Goal: Information Seeking & Learning: Learn about a topic

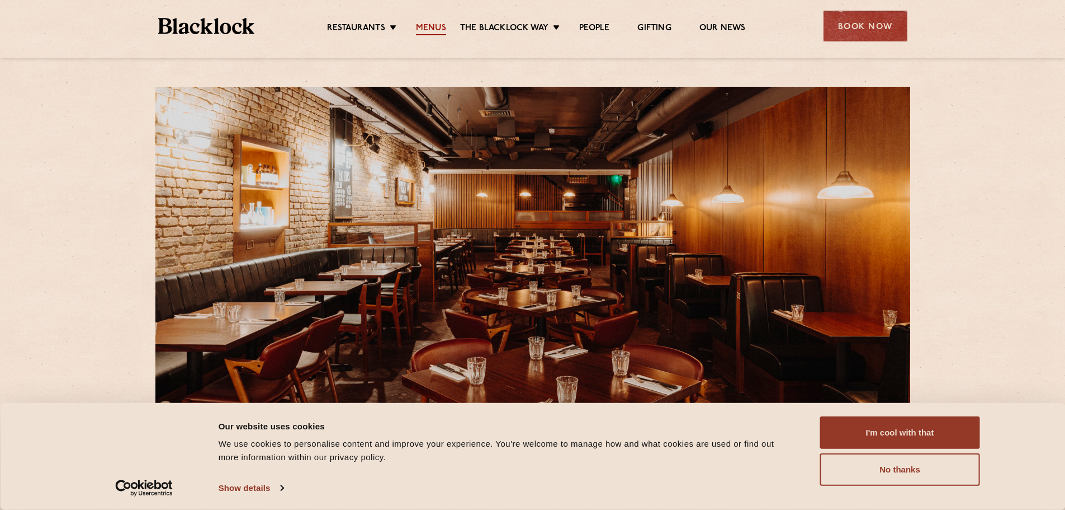
click at [425, 26] on link "Menus" at bounding box center [431, 29] width 30 height 12
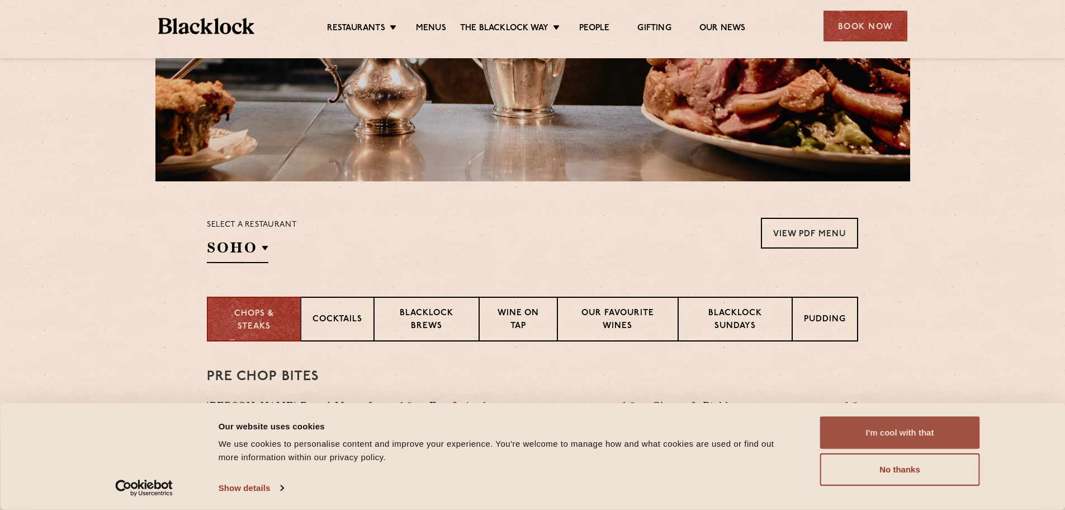
scroll to position [224, 0]
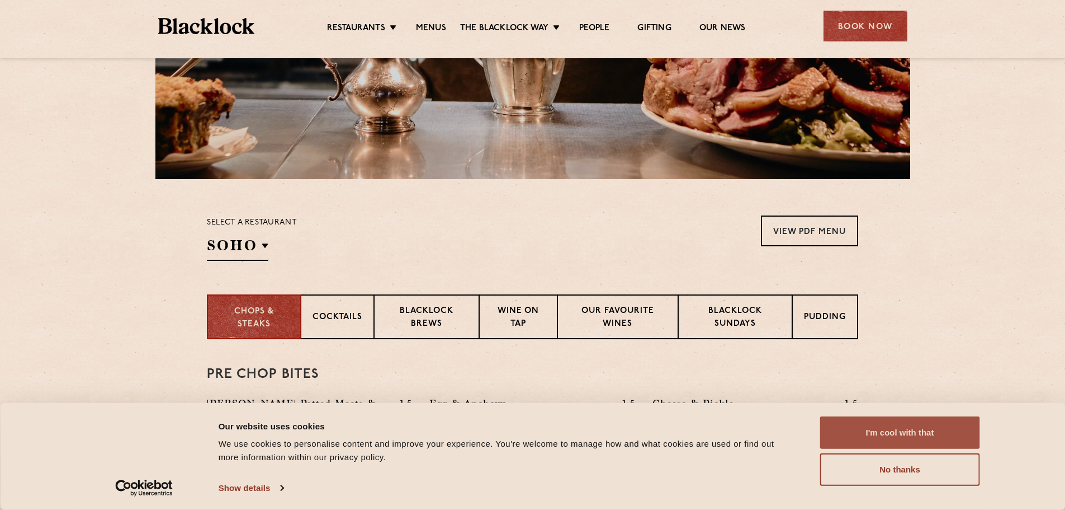
click at [945, 431] on button "I'm cool with that" at bounding box center [900, 432] width 160 height 32
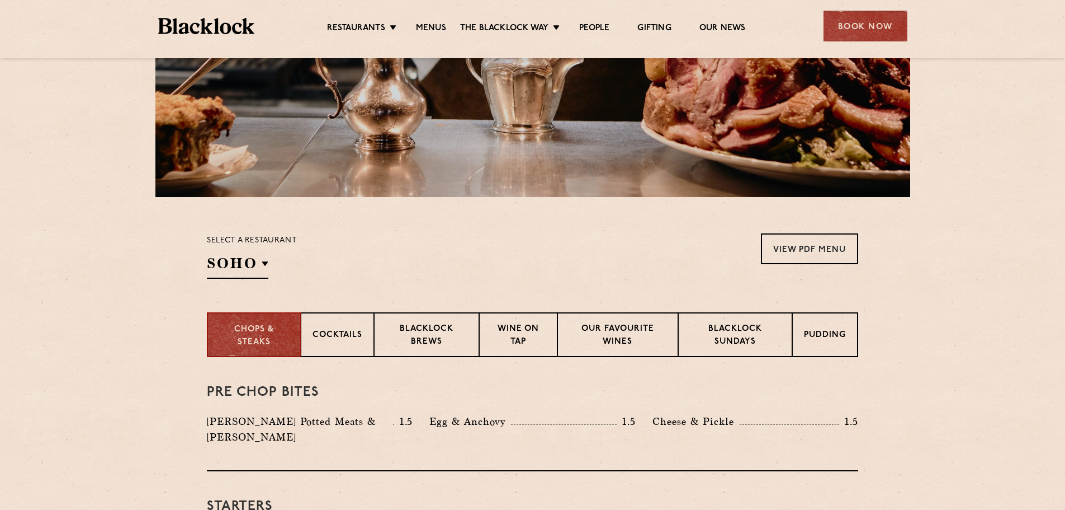
scroll to position [280, 0]
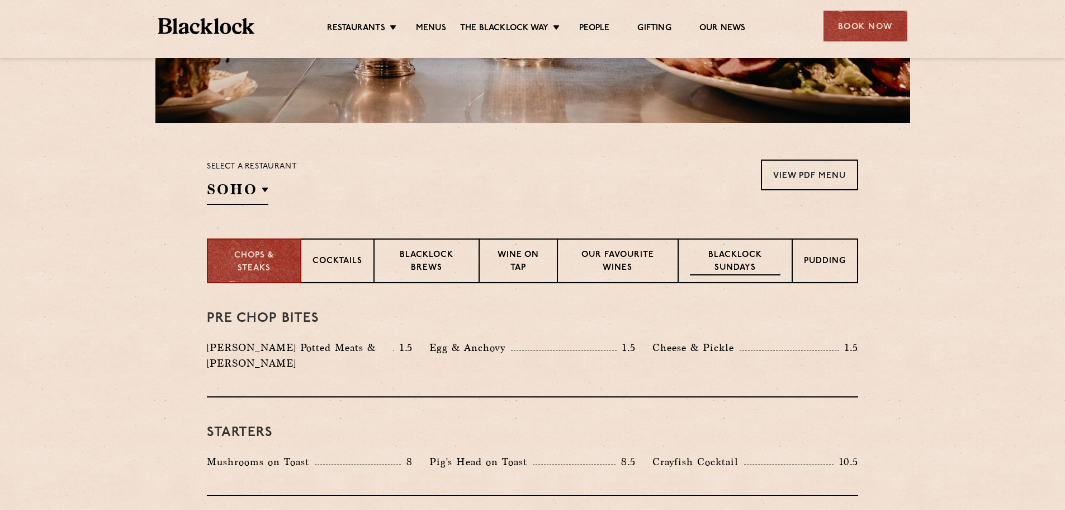
click at [709, 262] on p "Blacklock Sundays" at bounding box center [735, 262] width 91 height 26
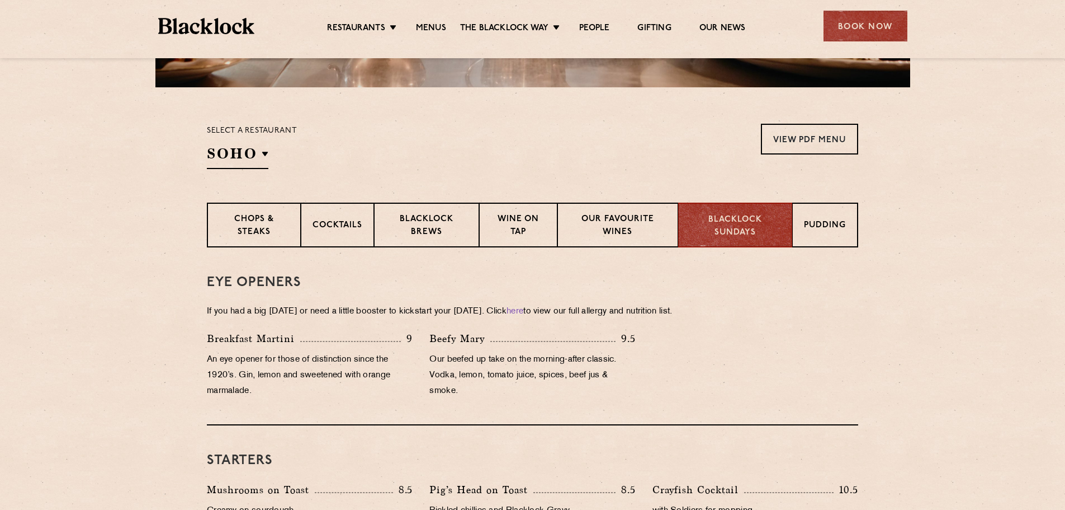
scroll to position [336, 0]
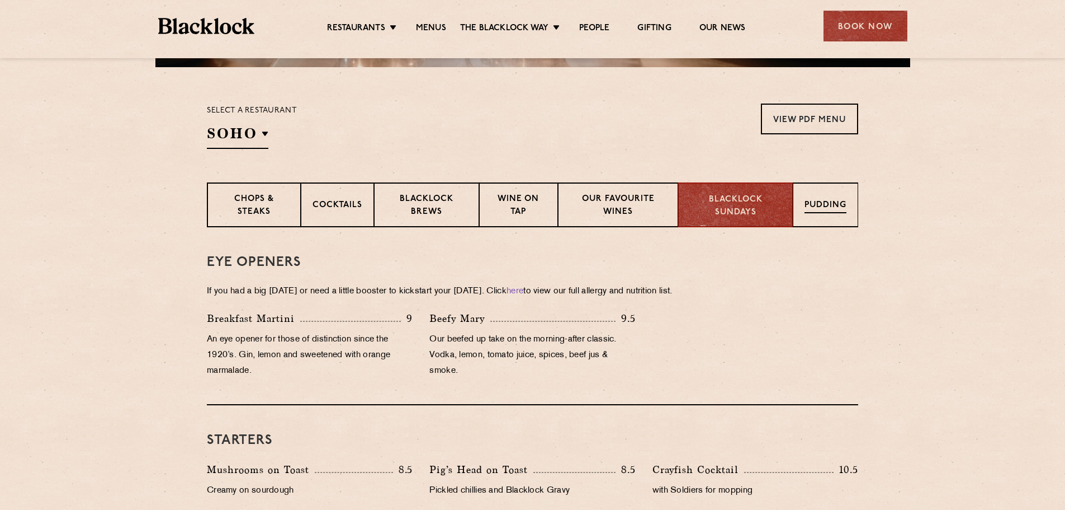
click at [828, 206] on p "Pudding" at bounding box center [826, 206] width 42 height 14
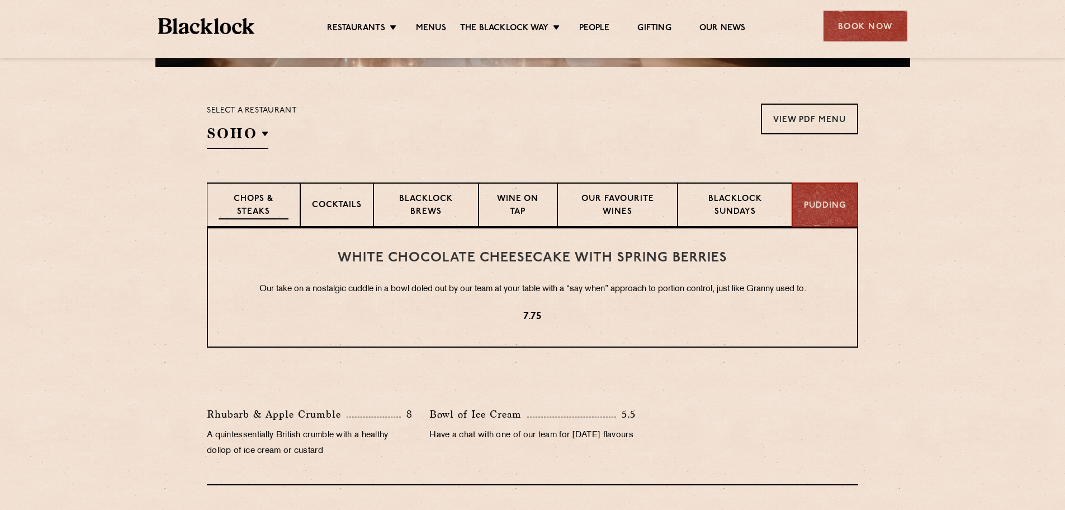
click at [249, 204] on p "Chops & Steaks" at bounding box center [254, 206] width 70 height 26
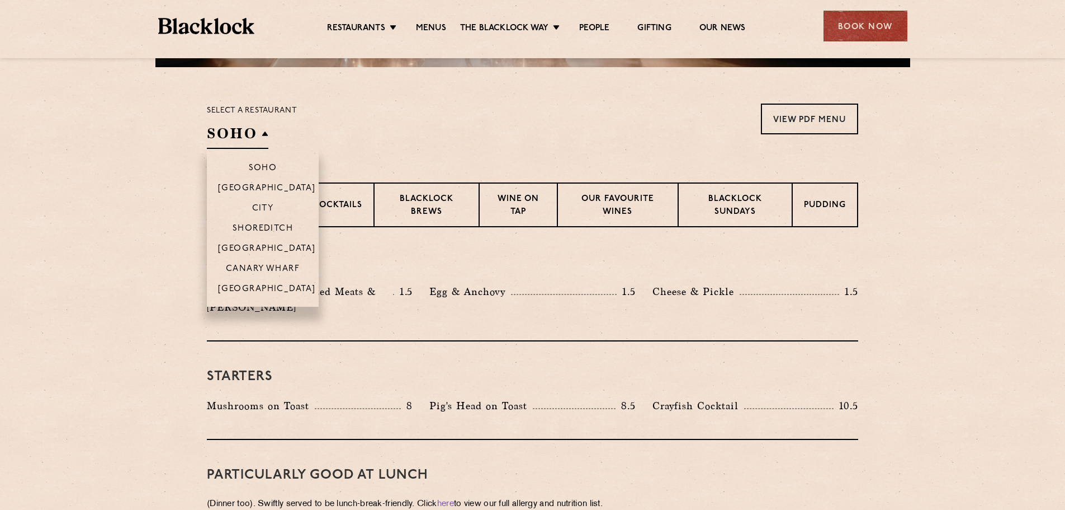
click at [238, 139] on h2 "SOHO" at bounding box center [238, 136] width 62 height 25
click at [265, 246] on p "[GEOGRAPHIC_DATA]" at bounding box center [267, 249] width 98 height 11
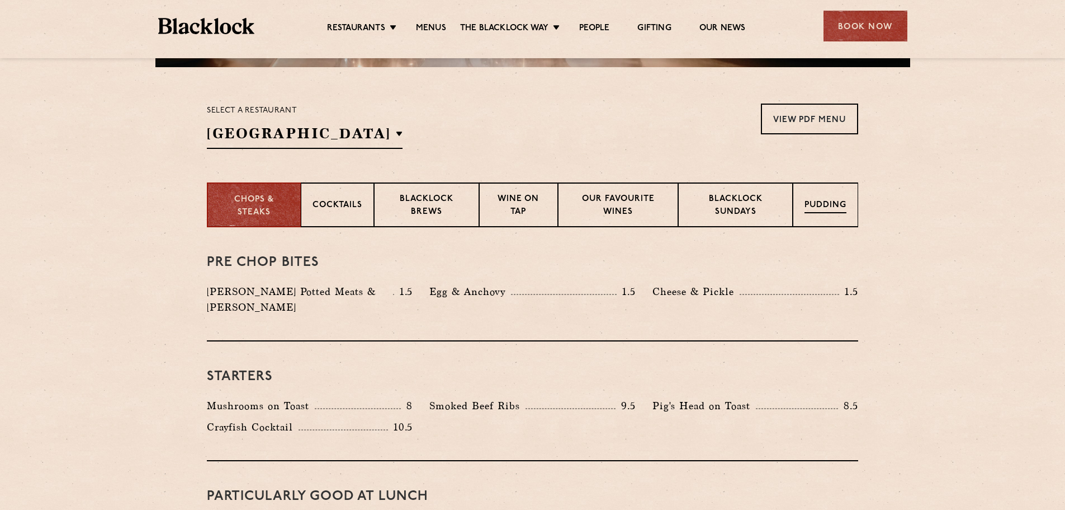
click at [806, 201] on p "Pudding" at bounding box center [826, 206] width 42 height 14
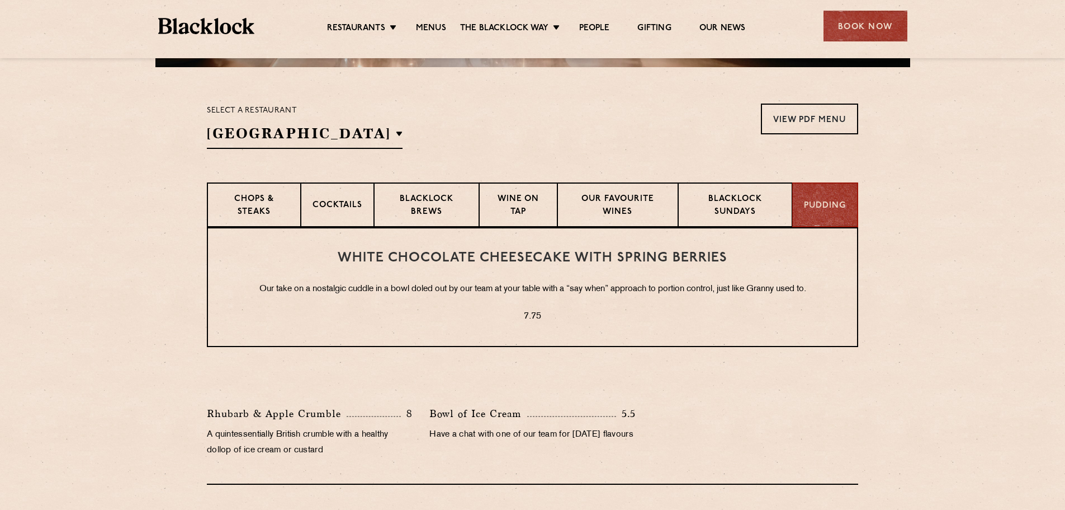
scroll to position [391, 0]
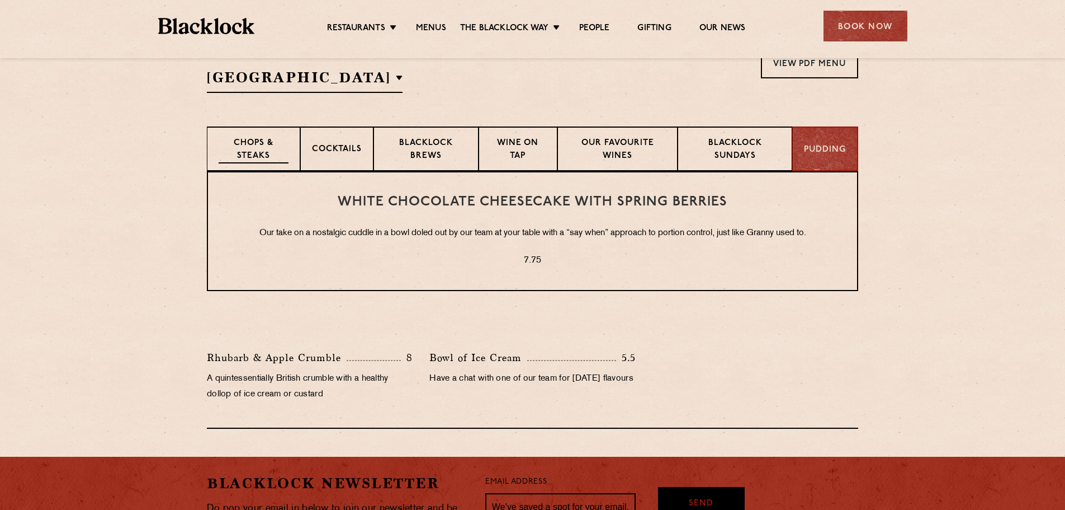
click at [257, 155] on p "Chops & Steaks" at bounding box center [254, 150] width 70 height 26
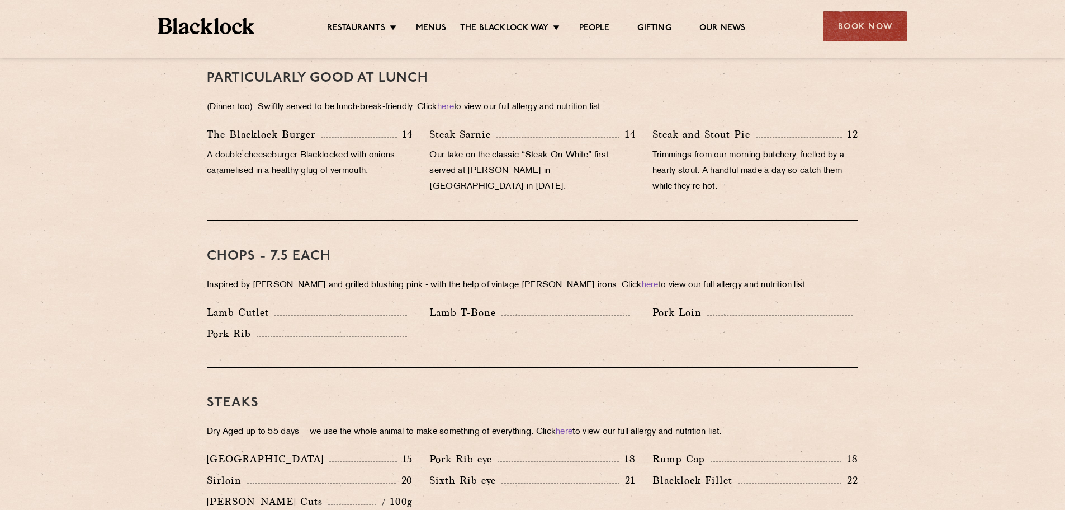
scroll to position [727, 0]
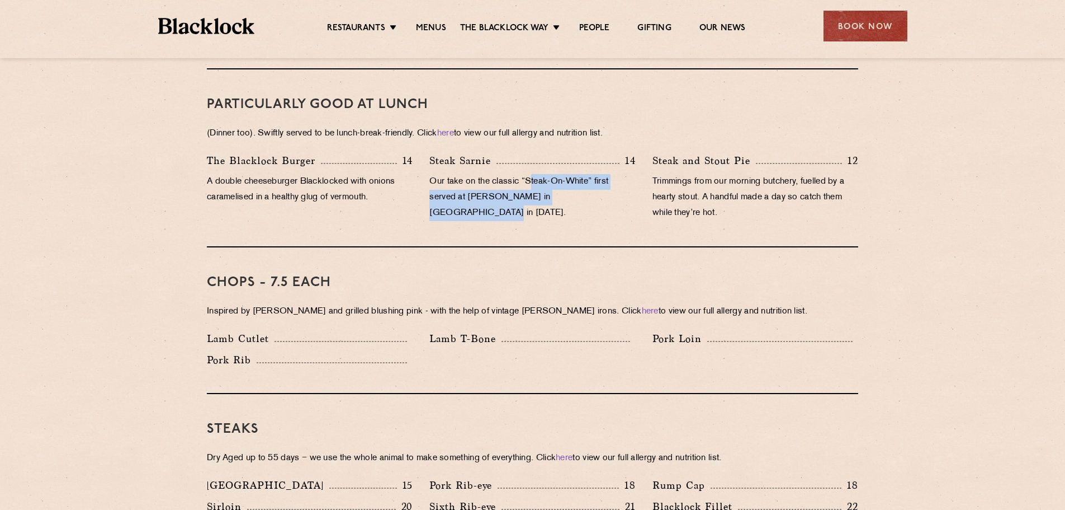
drag, startPoint x: 532, startPoint y: 166, endPoint x: 641, endPoint y: 181, distance: 110.1
click at [641, 181] on div "Steak Sarnie 14 Our take on the classic “Steak-On-White” first served at [PERSO…" at bounding box center [532, 190] width 223 height 74
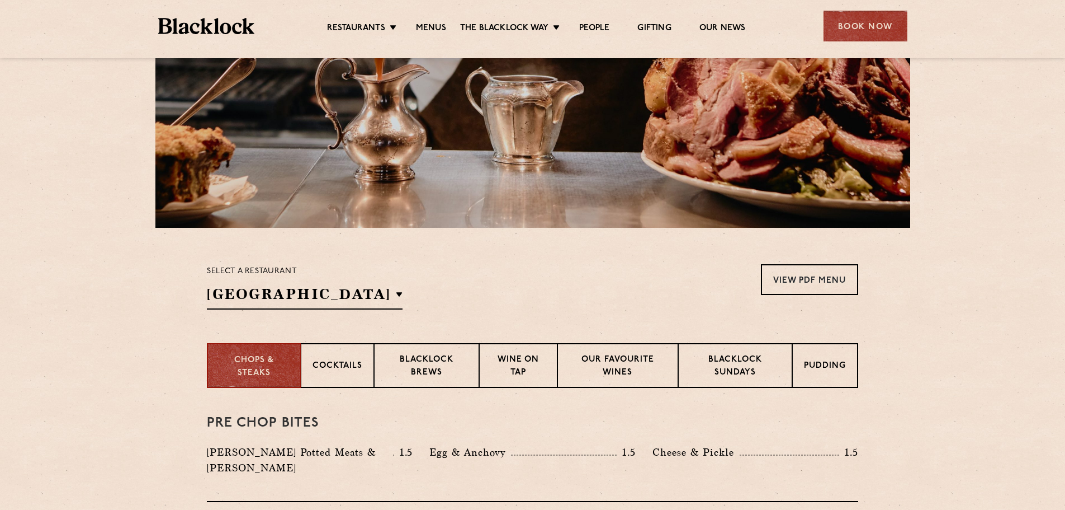
scroll to position [168, 0]
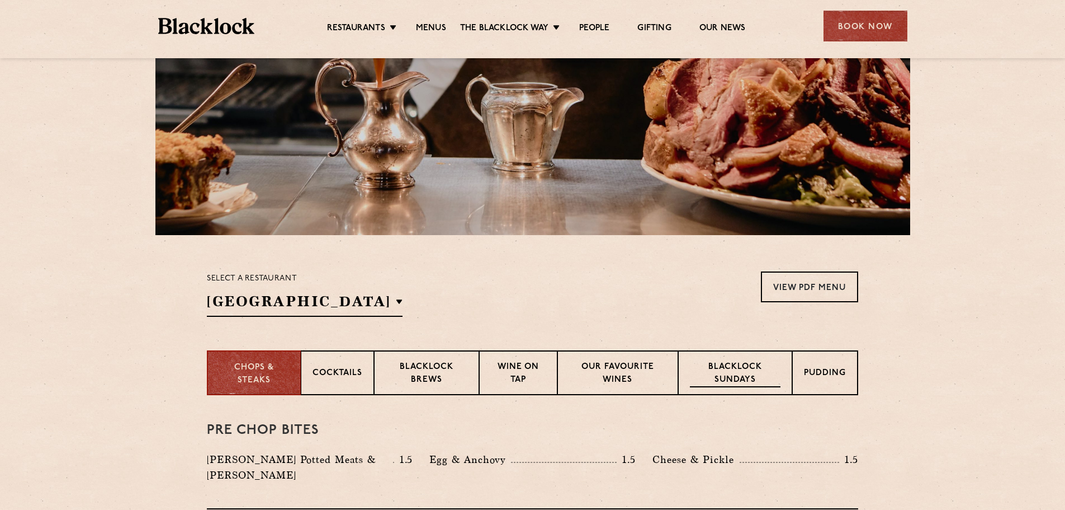
click at [732, 378] on p "Blacklock Sundays" at bounding box center [735, 374] width 91 height 26
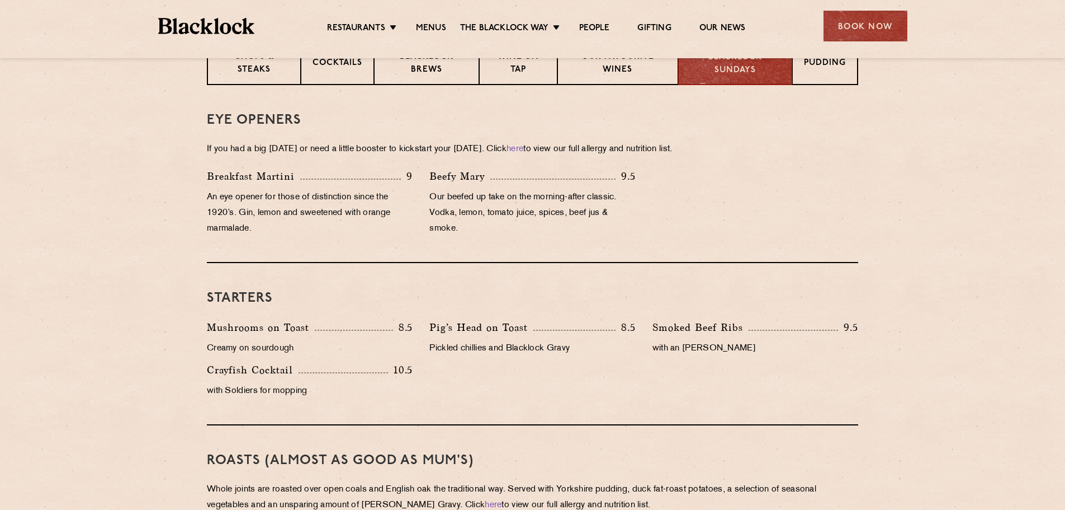
scroll to position [503, 0]
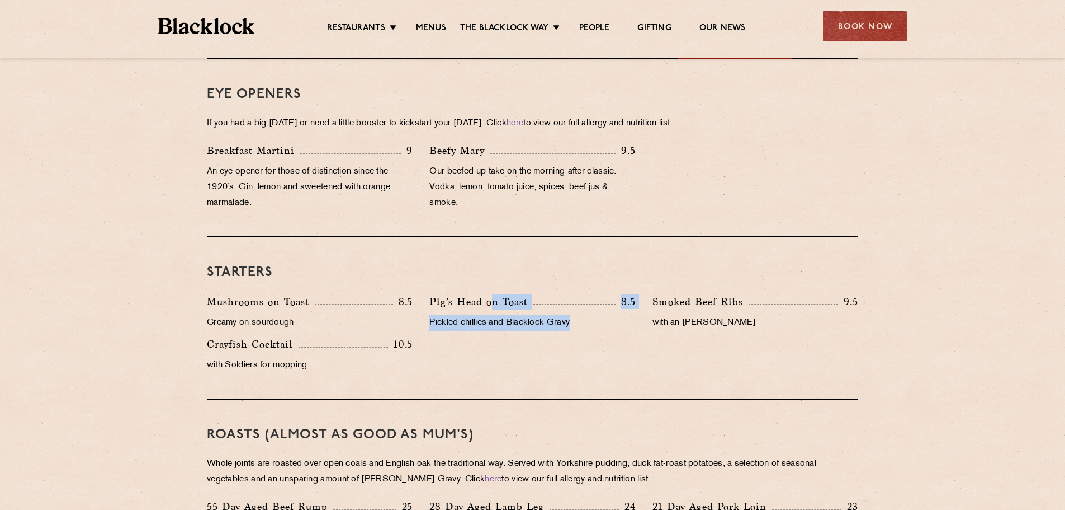
drag, startPoint x: 492, startPoint y: 301, endPoint x: 584, endPoint y: 333, distance: 98.3
click at [584, 333] on div "Pig’s Head on Toast 8.5 Pickled chillies and [PERSON_NAME] Gravy" at bounding box center [532, 315] width 223 height 43
click at [584, 332] on div "Pig’s Head on Toast 8.5 Pickled chillies and [PERSON_NAME] Gravy" at bounding box center [532, 315] width 223 height 43
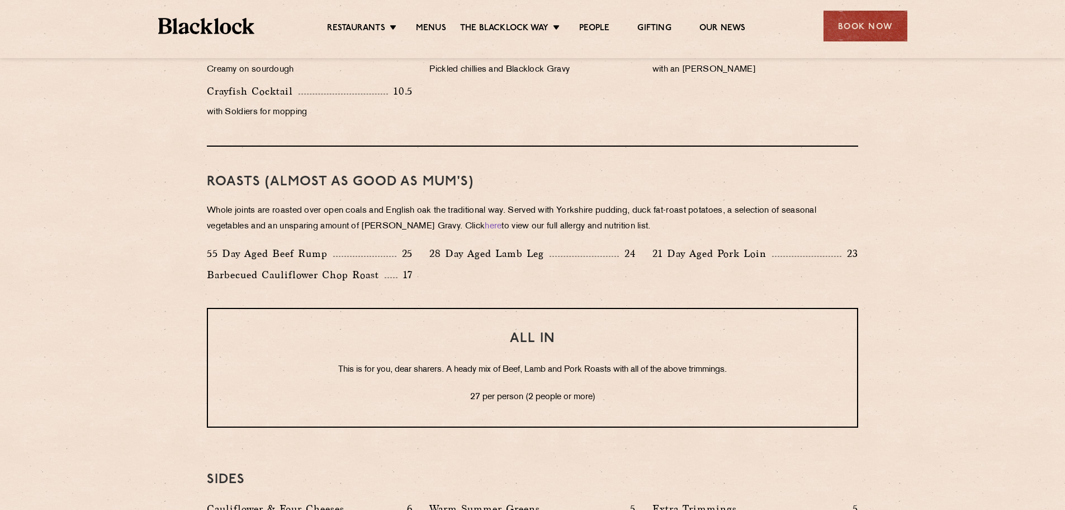
scroll to position [783, 0]
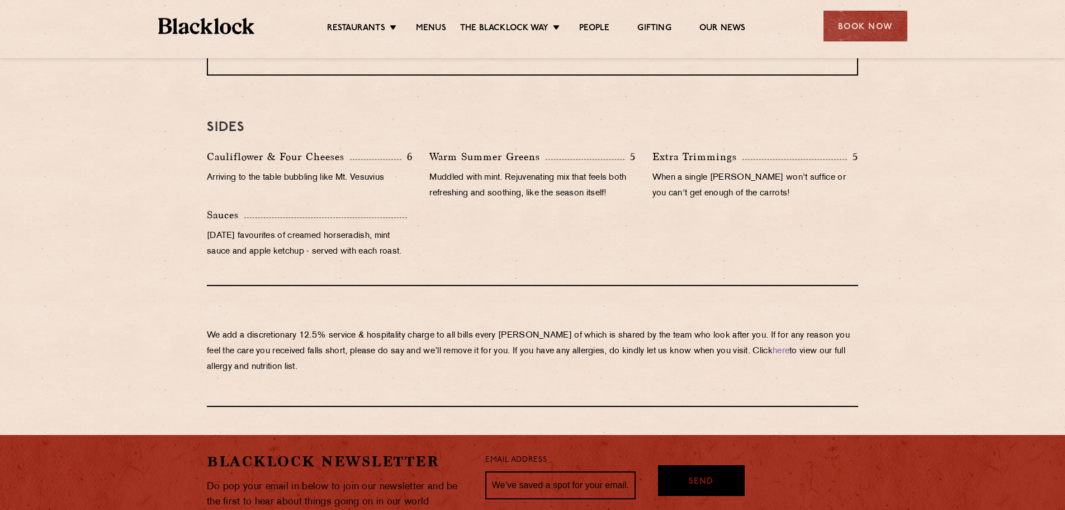
drag, startPoint x: 548, startPoint y: 356, endPoint x: 537, endPoint y: 353, distance: 11.0
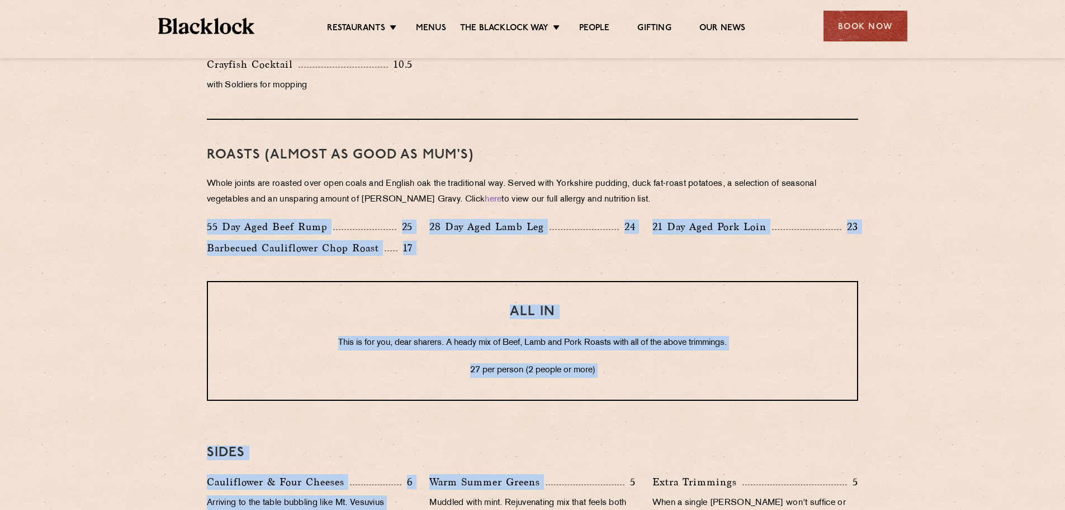
drag, startPoint x: 200, startPoint y: 232, endPoint x: 620, endPoint y: 461, distance: 478.5
click at [620, 461] on div "Eye openers If you had a big [DATE] or need a little booster to kickstart your …" at bounding box center [533, 256] width 680 height 952
click at [620, 461] on div "SIDES Cauliflower & Four Cheeses 6 Arriving to the table bubbling like Mt. Vesu…" at bounding box center [533, 514] width 652 height 194
